Goal: Task Accomplishment & Management: Manage account settings

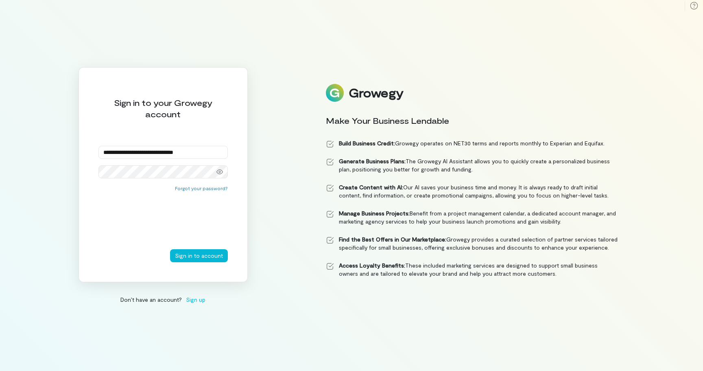
click at [170, 249] on button "Sign in to account" at bounding box center [199, 255] width 58 height 13
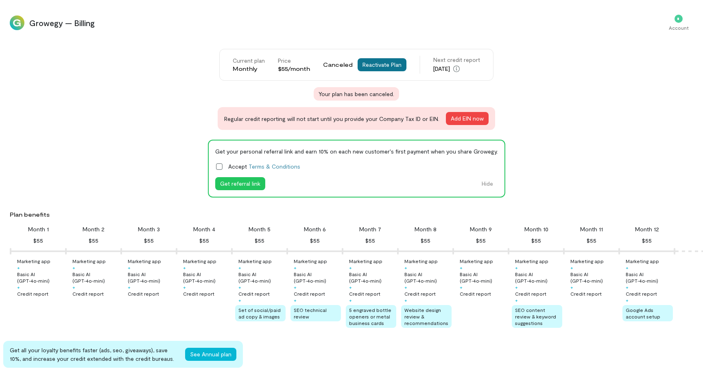
click at [382, 66] on button "Reactivate Plan" at bounding box center [382, 64] width 49 height 13
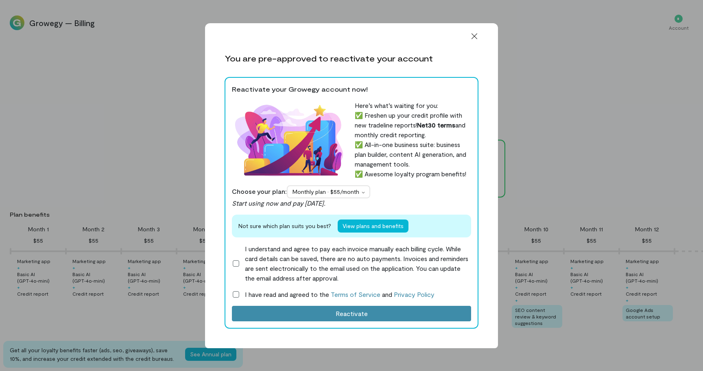
click at [283, 259] on label "I understand and agree to pay each invoice manually each billing cycle. While c…" at bounding box center [351, 263] width 239 height 39
click at [276, 294] on span "I have read and agreed to the Terms of Service and Privacy Policy" at bounding box center [340, 294] width 190 height 10
click at [358, 225] on button "View plans and benefits" at bounding box center [373, 225] width 71 height 13
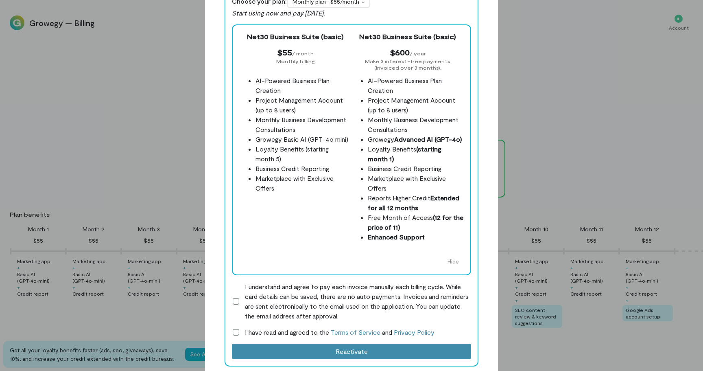
scroll to position [182, 0]
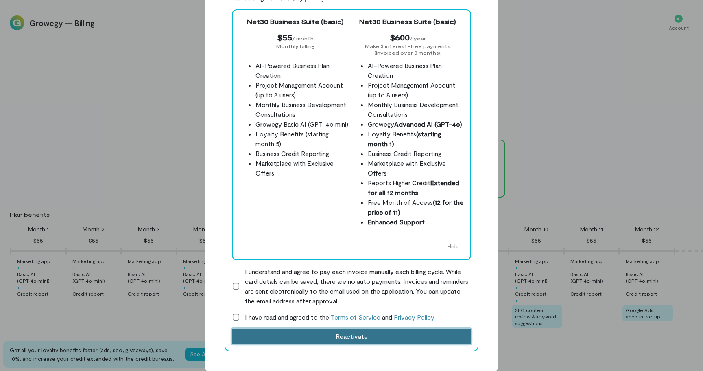
click at [348, 336] on button "Reactivate" at bounding box center [351, 335] width 239 height 15
